Goal: Transaction & Acquisition: Purchase product/service

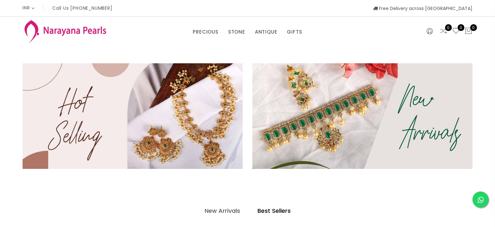
select select "INR"
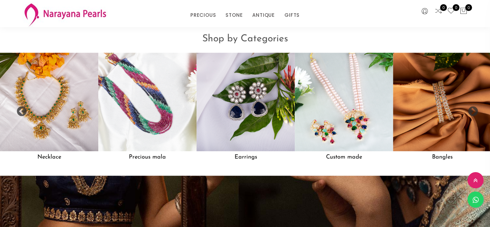
scroll to position [557, 0]
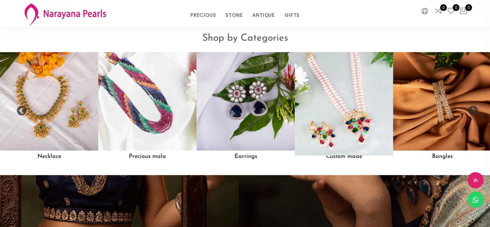
click at [353, 126] on img at bounding box center [344, 101] width 108 height 108
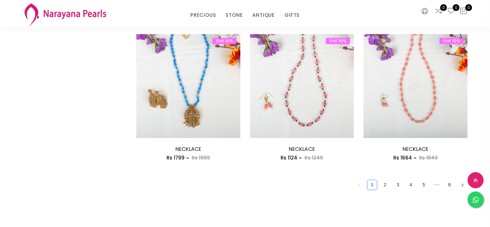
scroll to position [886, 0]
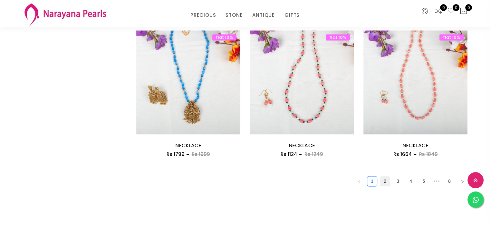
click at [386, 180] on link "2" at bounding box center [386, 181] width 10 height 10
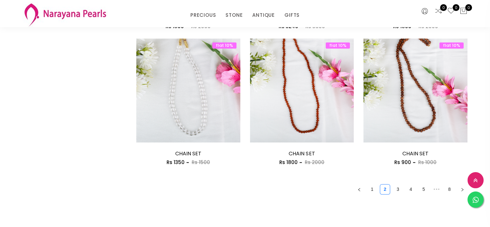
scroll to position [886, 0]
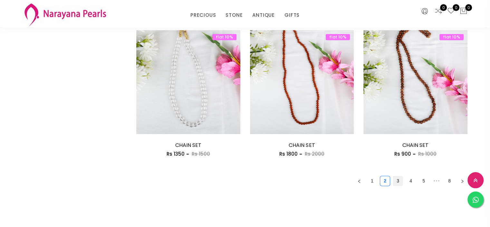
click at [401, 178] on link "3" at bounding box center [398, 181] width 10 height 10
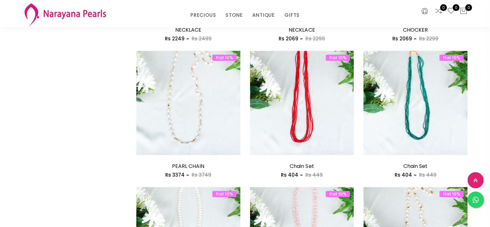
scroll to position [730, 0]
click at [207, 14] on link "PRECIOUS" at bounding box center [203, 15] width 25 height 10
click at [203, 42] on link "PRECIOUS MALA" at bounding box center [219, 44] width 55 height 10
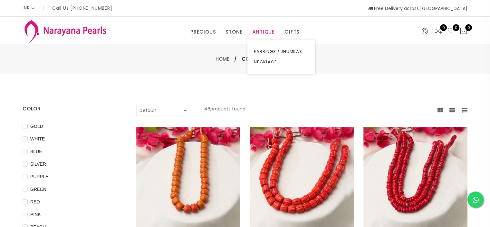
click at [264, 29] on link "ANTIQUE" at bounding box center [264, 32] width 23 height 10
click at [265, 54] on link "EARRINGS / JHUMKAS" at bounding box center [281, 51] width 55 height 10
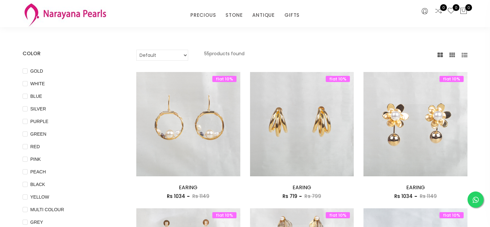
scroll to position [28, 0]
